Goal: Task Accomplishment & Management: Manage account settings

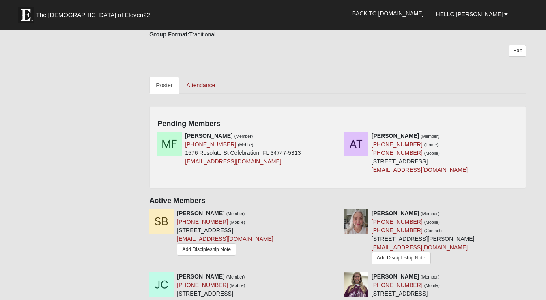
scroll to position [309, 0]
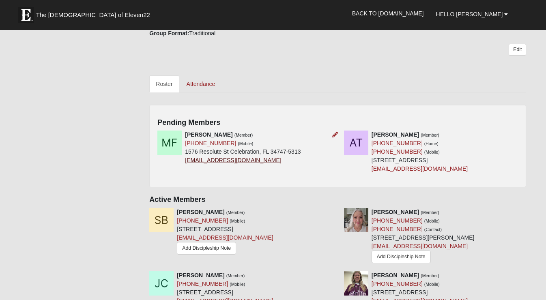
click at [234, 157] on link "[EMAIL_ADDRESS][DOMAIN_NAME]" at bounding box center [233, 160] width 96 height 6
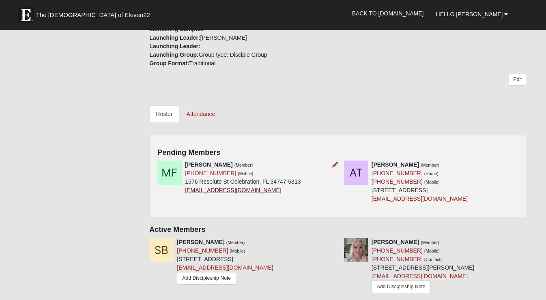
scroll to position [279, 0]
click at [195, 187] on link "[EMAIL_ADDRESS][DOMAIN_NAME]" at bounding box center [233, 190] width 96 height 6
click at [407, 196] on link "[EMAIL_ADDRESS][DOMAIN_NAME]" at bounding box center [419, 199] width 96 height 6
click at [520, 162] on icon at bounding box center [521, 165] width 6 height 6
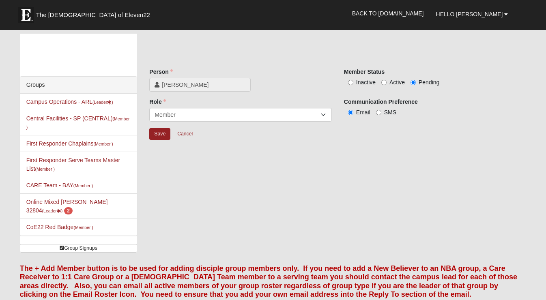
scroll to position [0, 0]
click at [384, 84] on input "Active" at bounding box center [383, 82] width 5 height 5
radio input "true"
click at [159, 135] on input "Save" at bounding box center [159, 134] width 21 height 12
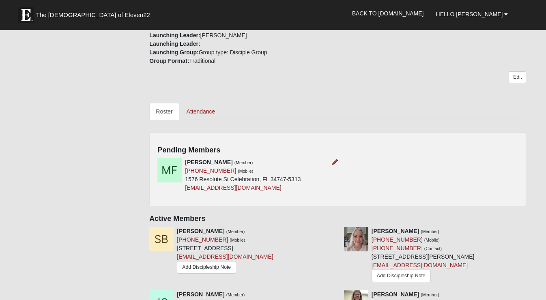
scroll to position [283, 0]
click at [335, 159] on icon at bounding box center [335, 162] width 6 height 6
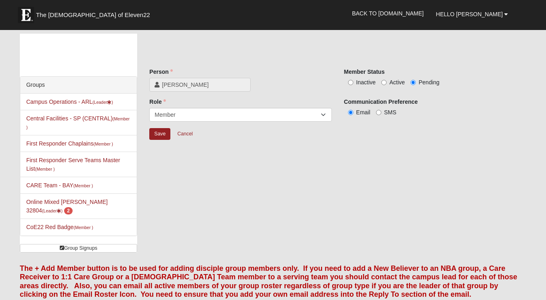
click at [384, 83] on input "Active" at bounding box center [383, 82] width 5 height 5
radio input "true"
click at [162, 134] on input "Save" at bounding box center [159, 134] width 21 height 12
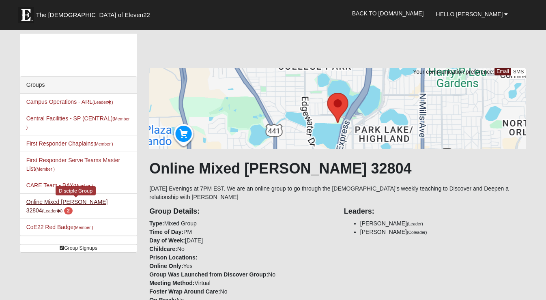
click at [73, 207] on span "2" at bounding box center [68, 210] width 9 height 7
